Goal: Transaction & Acquisition: Purchase product/service

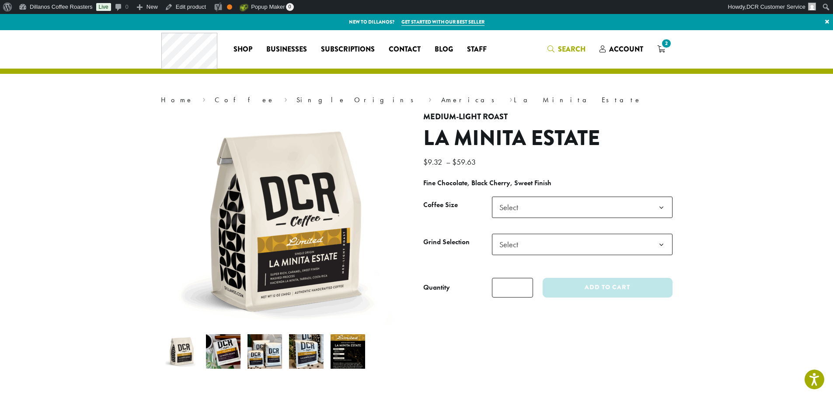
click at [576, 48] on span "Search" at bounding box center [572, 49] width 28 height 10
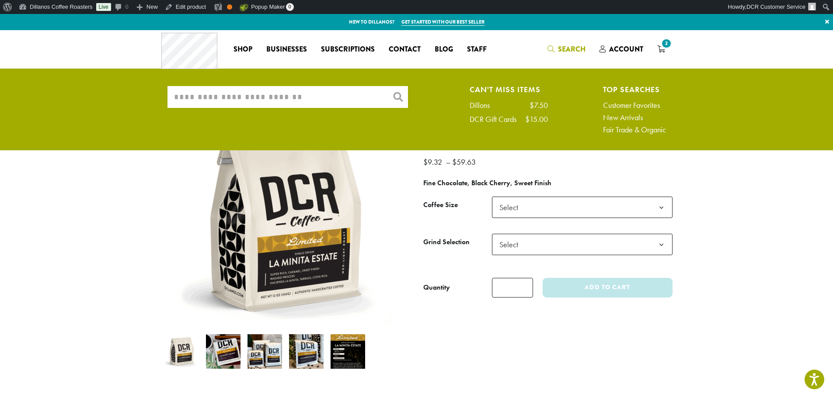
click at [341, 94] on input "What are you searching for?" at bounding box center [287, 97] width 240 height 22
type input "********"
